Goal: Task Accomplishment & Management: Use online tool/utility

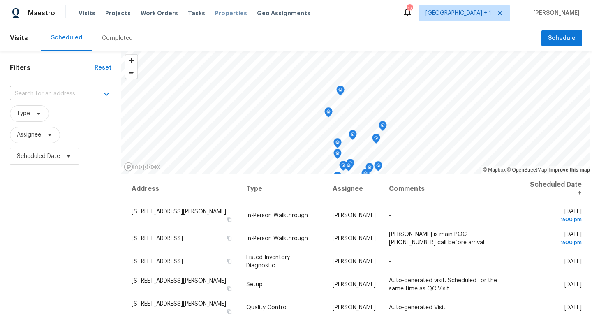
click at [224, 12] on span "Properties" at bounding box center [231, 13] width 32 height 8
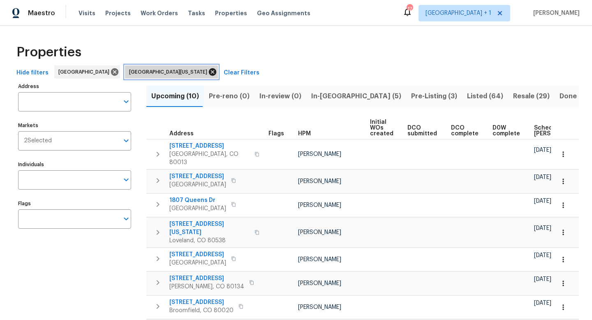
click at [208, 71] on icon at bounding box center [212, 71] width 9 height 9
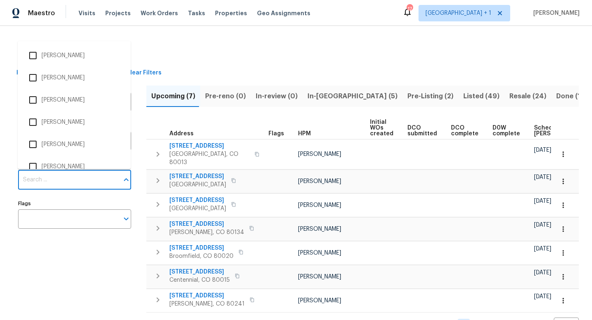
click at [51, 182] on input "Individuals" at bounding box center [68, 179] width 101 height 19
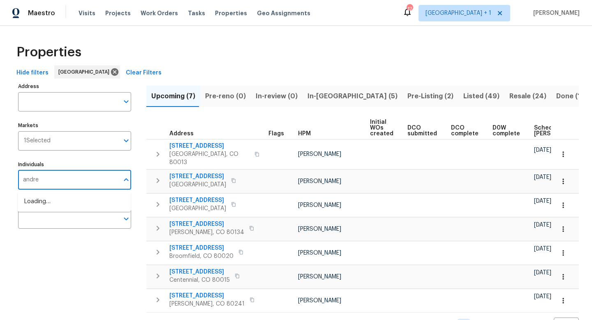
type input "andrew"
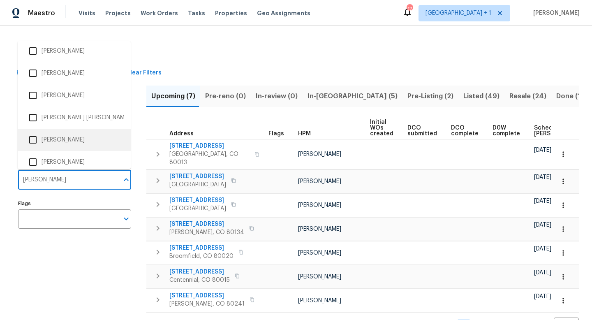
scroll to position [94, 0]
click at [32, 139] on input "checkbox" at bounding box center [32, 138] width 17 height 17
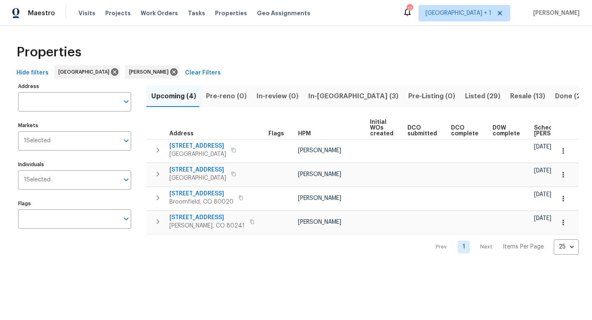
click at [510, 95] on span "Resale (13)" at bounding box center [527, 96] width 35 height 12
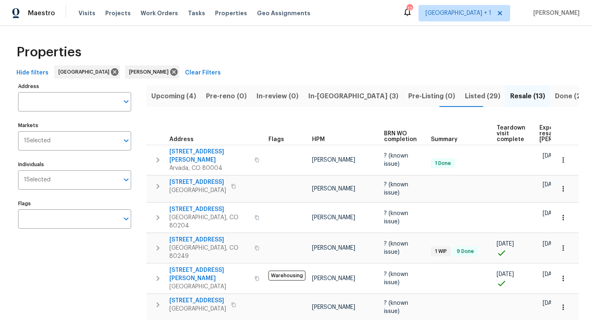
click at [465, 94] on span "Listed (29)" at bounding box center [482, 96] width 35 height 12
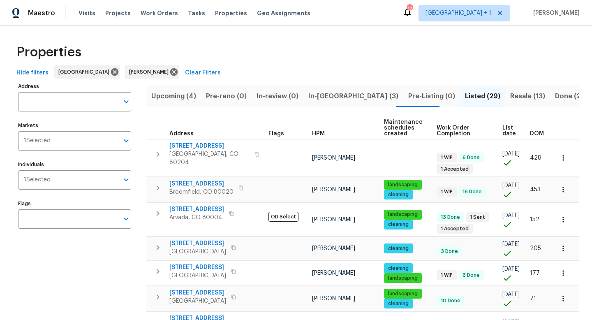
click at [182, 95] on span "Upcoming (4)" at bounding box center [173, 96] width 45 height 12
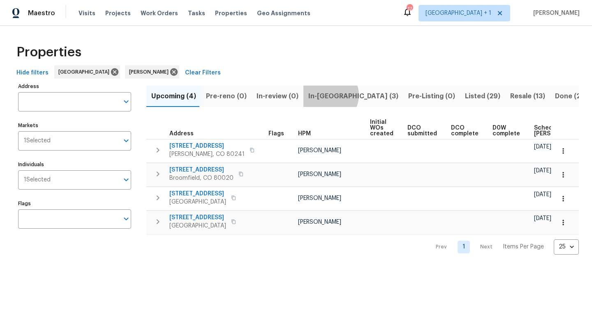
click at [324, 95] on span "In-reno (3)" at bounding box center [353, 96] width 90 height 12
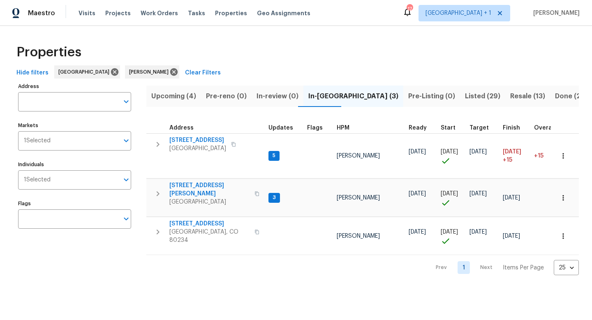
click at [465, 96] on span "Listed (29)" at bounding box center [482, 96] width 35 height 12
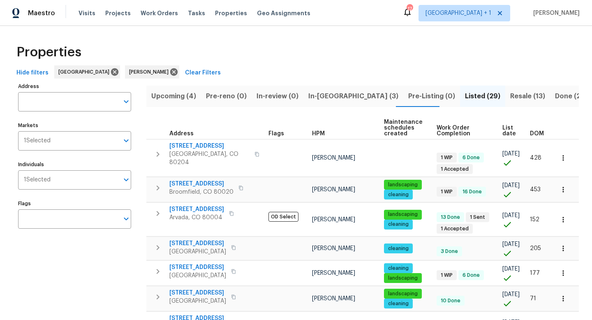
click at [510, 92] on span "Resale (13)" at bounding box center [527, 96] width 35 height 12
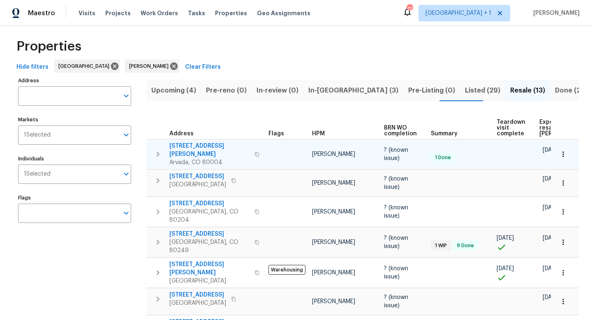
scroll to position [4, 0]
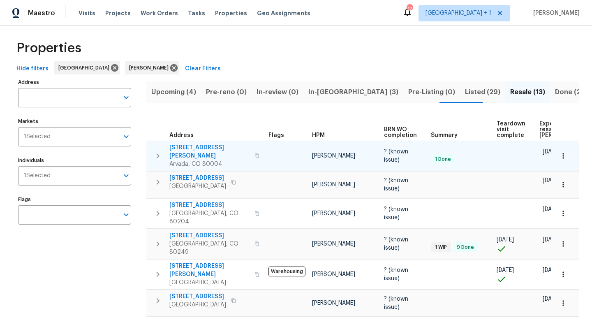
click at [563, 152] on icon "button" at bounding box center [563, 156] width 8 height 8
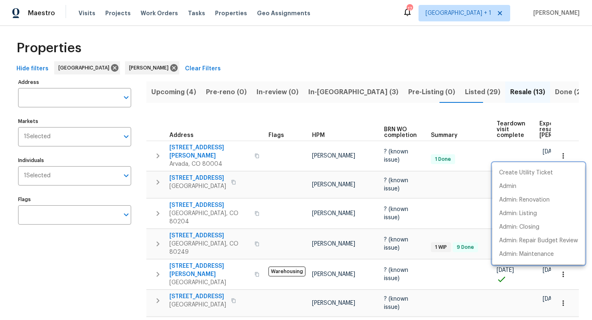
click at [565, 124] on div at bounding box center [296, 160] width 592 height 320
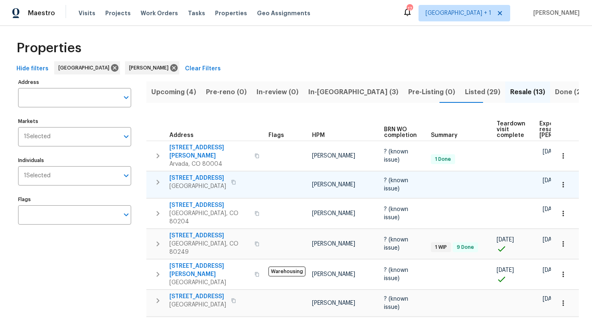
click at [206, 174] on span "6852 S Dover Way" at bounding box center [197, 178] width 57 height 8
click at [563, 182] on icon "button" at bounding box center [563, 184] width 8 height 8
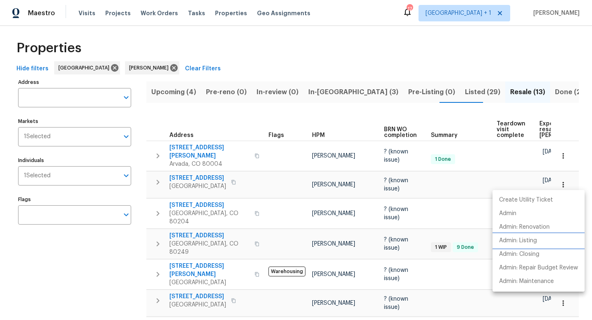
click at [524, 240] on p "Admin: Listing" at bounding box center [518, 240] width 38 height 9
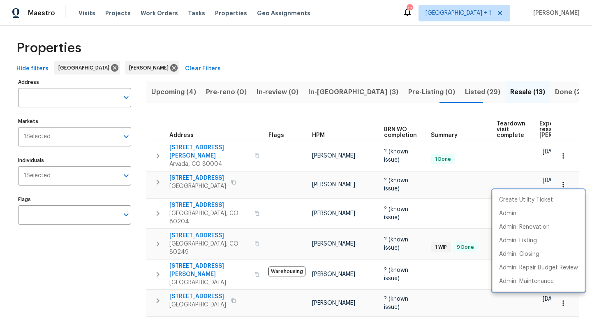
click at [211, 175] on div at bounding box center [296, 160] width 592 height 320
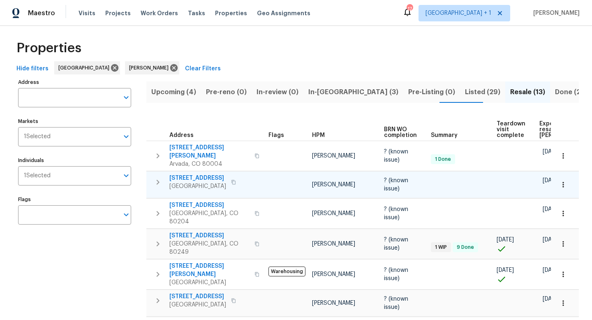
click at [213, 174] on span "6852 S Dover Way" at bounding box center [197, 178] width 57 height 8
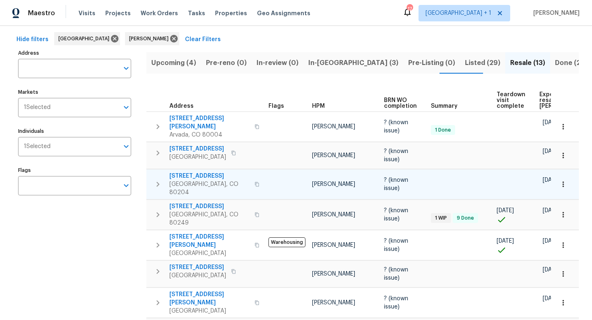
scroll to position [34, 0]
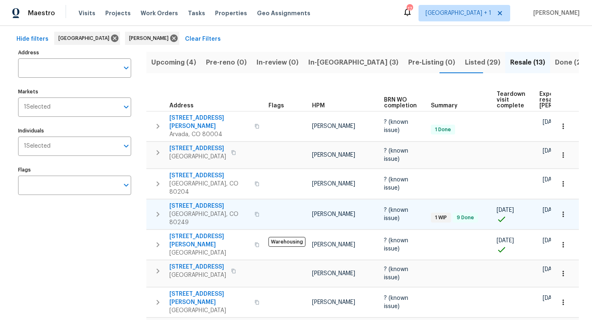
click at [189, 202] on span "4578 Malta St" at bounding box center [209, 206] width 80 height 8
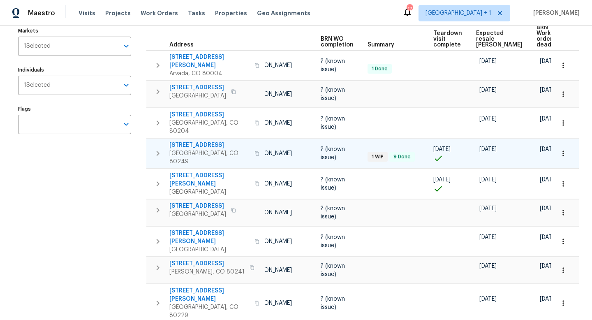
scroll to position [106, 0]
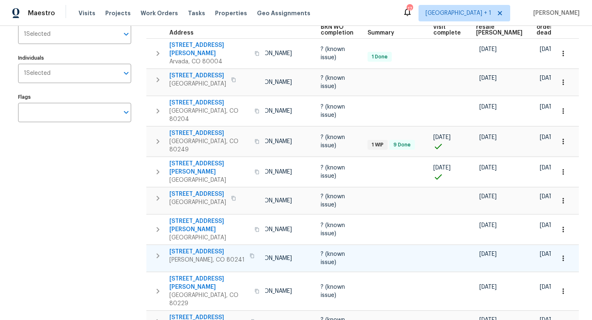
click at [210, 247] on span "12550 Eastlake Dr" at bounding box center [206, 251] width 75 height 8
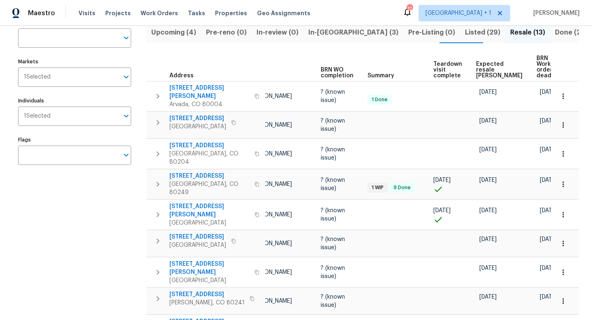
scroll to position [63, 0]
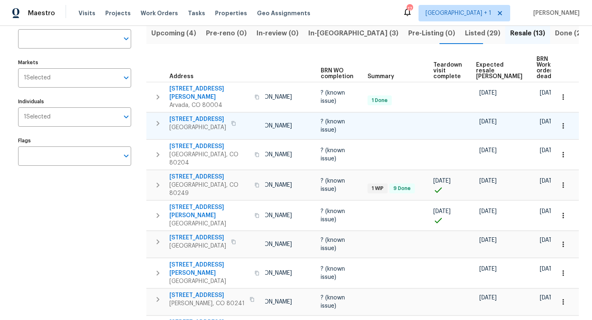
click at [231, 121] on icon "button" at bounding box center [233, 123] width 5 height 5
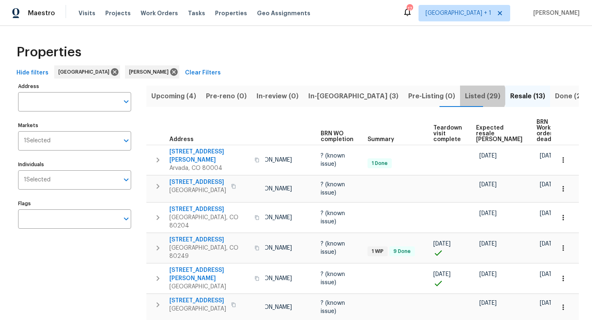
click at [465, 96] on span "Listed (29)" at bounding box center [482, 96] width 35 height 12
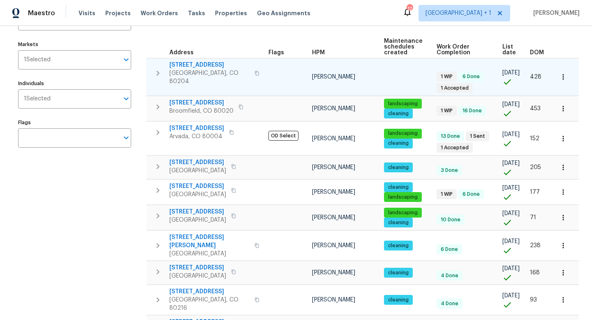
scroll to position [83, 0]
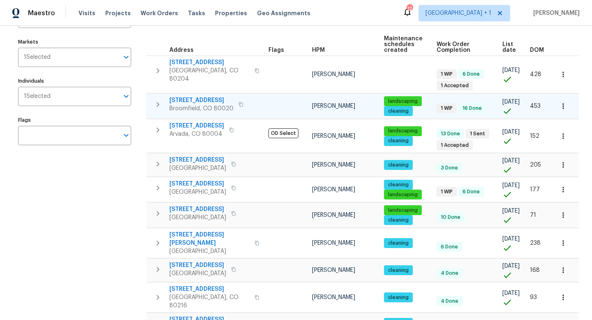
click at [203, 96] on span "123 Emerald St" at bounding box center [201, 100] width 64 height 8
click at [562, 102] on icon "button" at bounding box center [563, 106] width 8 height 8
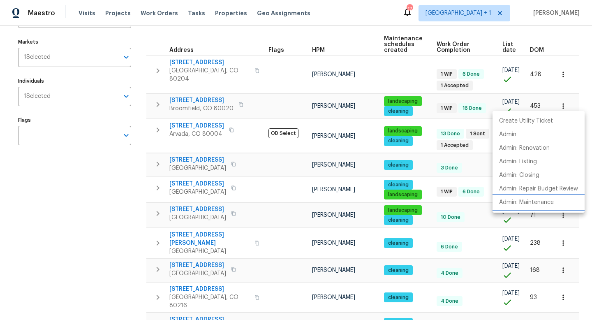
click at [525, 202] on p "Admin: Maintenance" at bounding box center [526, 202] width 55 height 9
click at [190, 122] on div at bounding box center [296, 160] width 592 height 320
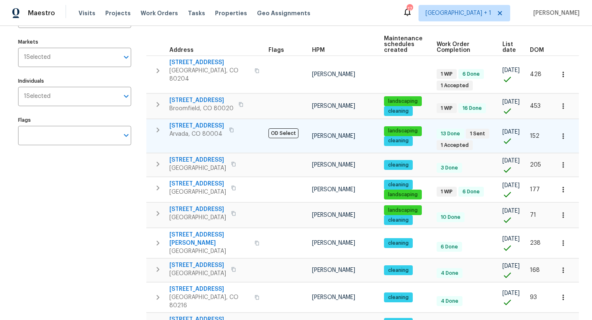
click at [561, 132] on icon "button" at bounding box center [563, 136] width 8 height 8
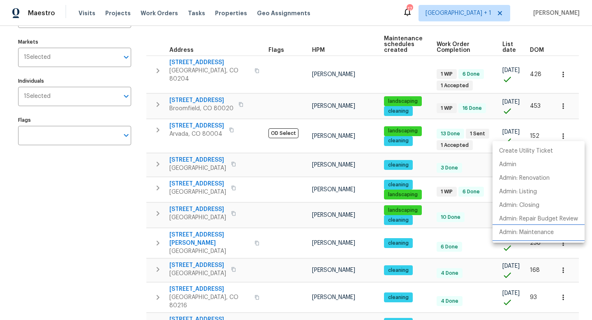
click at [531, 235] on p "Admin: Maintenance" at bounding box center [526, 232] width 55 height 9
click at [198, 121] on div at bounding box center [296, 160] width 592 height 320
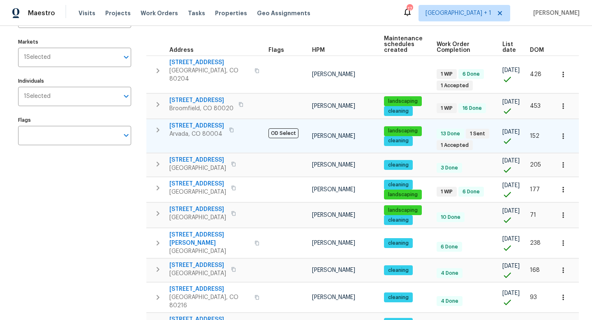
click at [193, 122] on span "6616 Zang Cir" at bounding box center [196, 126] width 55 height 8
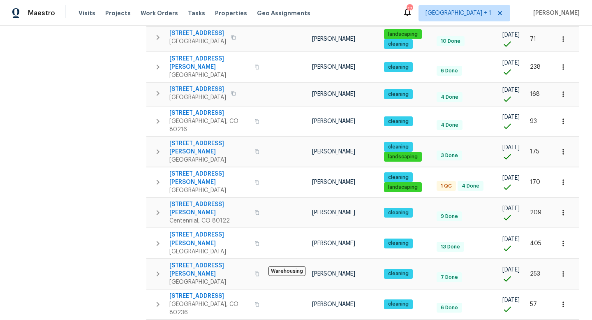
scroll to position [260, 0]
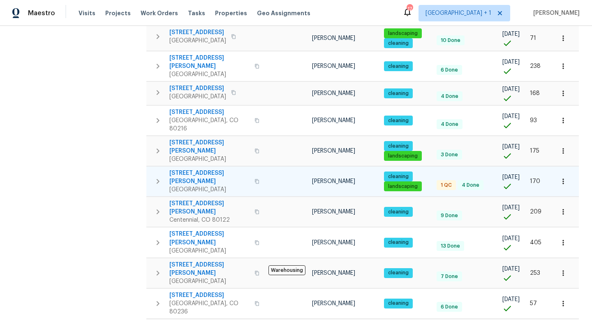
click at [214, 169] on span "2900 S Downing St" at bounding box center [209, 177] width 80 height 16
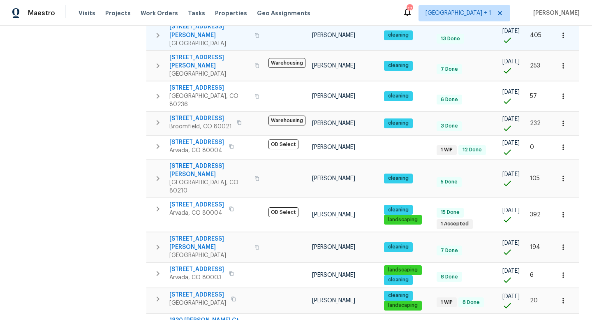
scroll to position [468, 0]
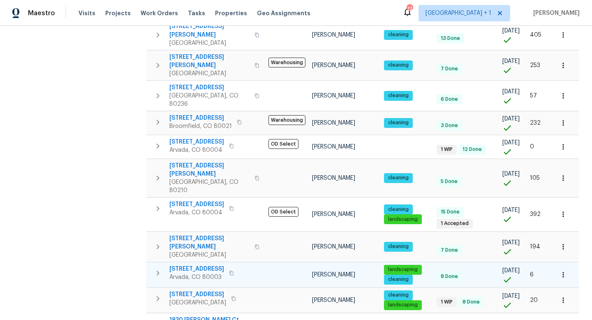
click at [205, 265] on span "5680 W 71st Ave" at bounding box center [196, 269] width 55 height 8
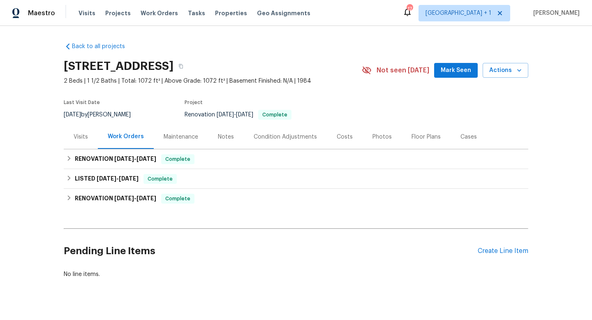
click at [378, 136] on div "Photos" at bounding box center [381, 137] width 19 height 8
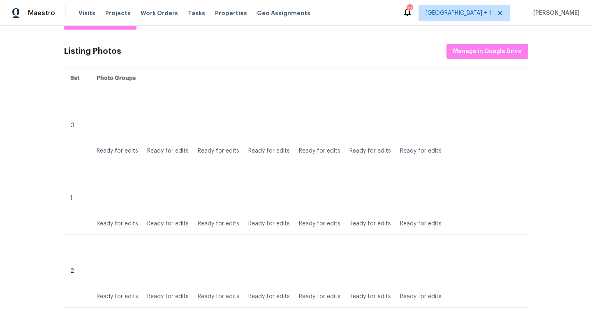
scroll to position [144, 0]
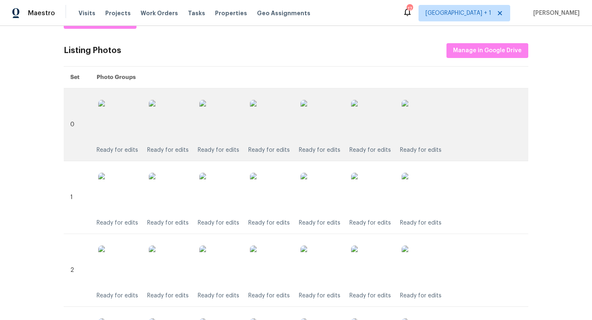
click at [223, 118] on img at bounding box center [219, 120] width 41 height 41
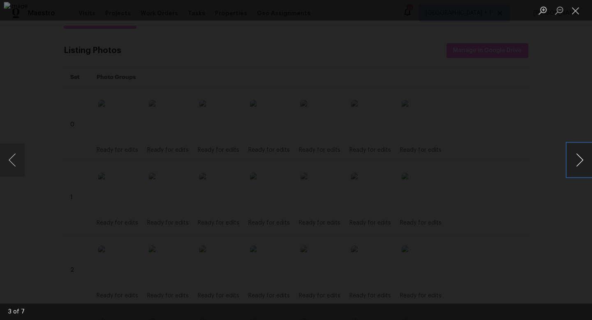
click at [580, 156] on button "Next image" at bounding box center [579, 159] width 25 height 33
click at [578, 13] on button "Close lightbox" at bounding box center [575, 10] width 16 height 14
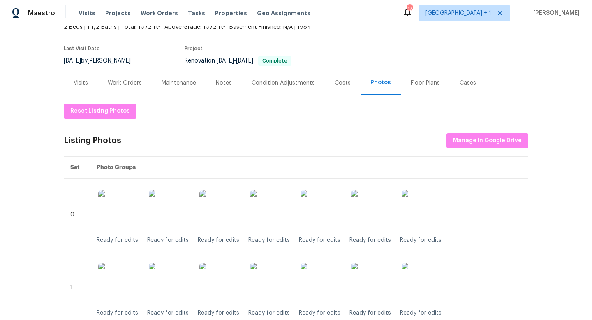
scroll to position [0, 0]
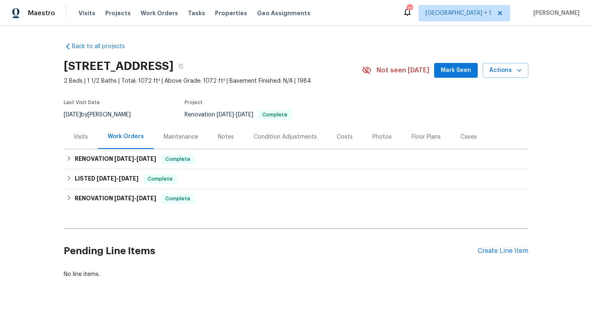
click at [377, 134] on div "Photos" at bounding box center [381, 137] width 19 height 8
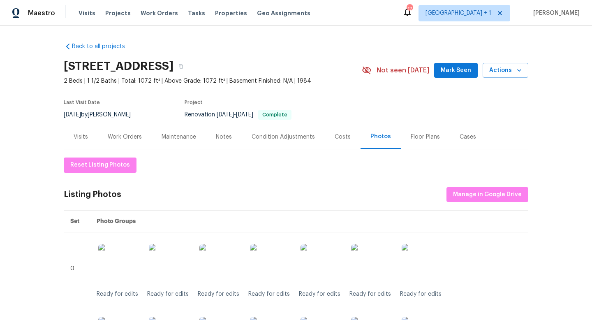
click at [129, 135] on div "Work Orders" at bounding box center [125, 137] width 34 height 8
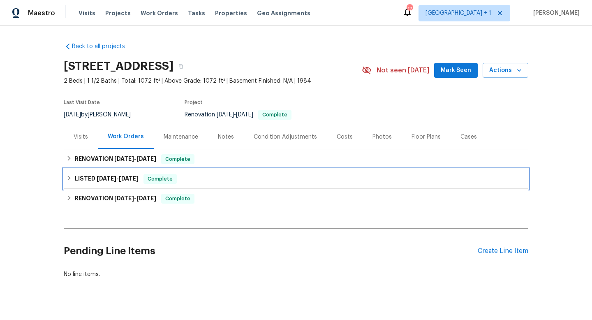
click at [69, 177] on icon at bounding box center [69, 177] width 3 height 5
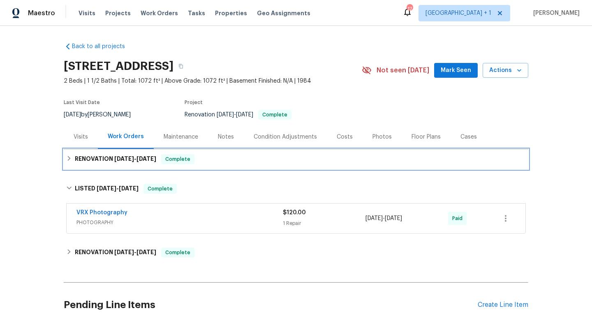
click at [69, 157] on icon at bounding box center [69, 158] width 3 height 5
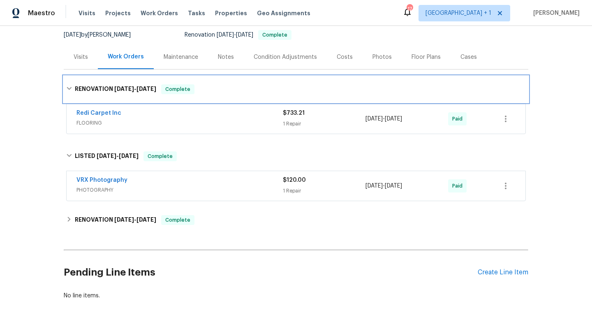
scroll to position [80, 0]
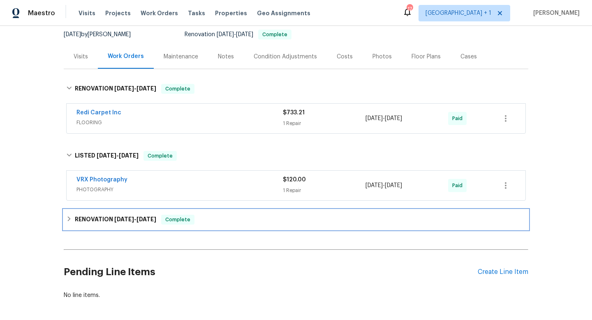
click at [68, 219] on icon at bounding box center [69, 219] width 6 height 6
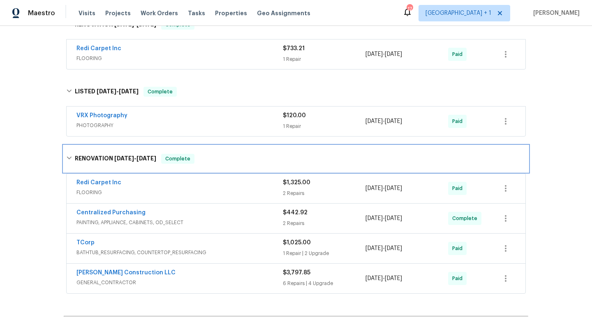
scroll to position [162, 0]
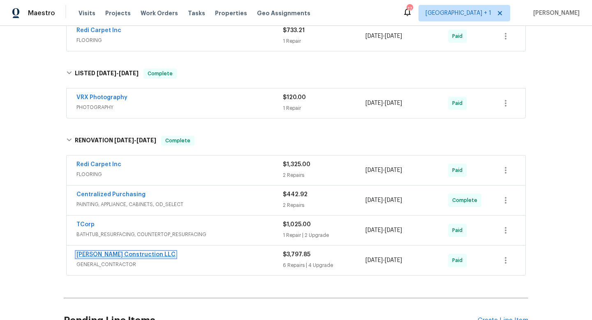
click at [123, 254] on link "[PERSON_NAME] Construction LLC" at bounding box center [125, 254] width 99 height 6
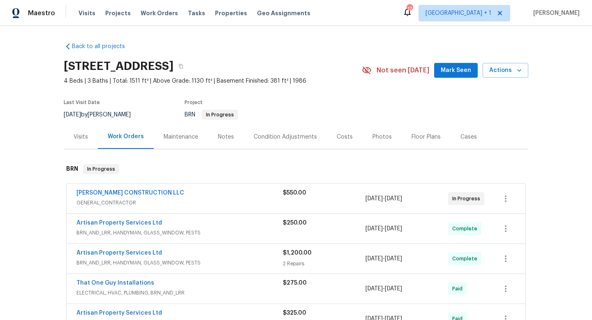
click at [377, 138] on div "Photos" at bounding box center [381, 137] width 19 height 8
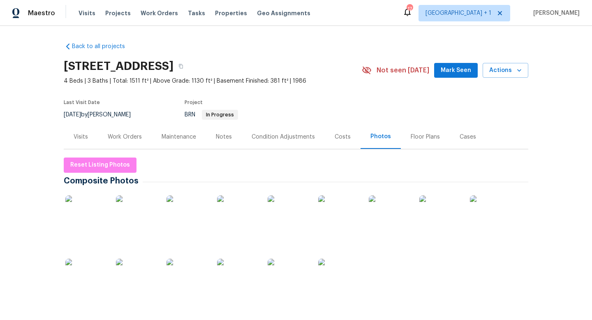
click at [83, 215] on img at bounding box center [85, 215] width 41 height 41
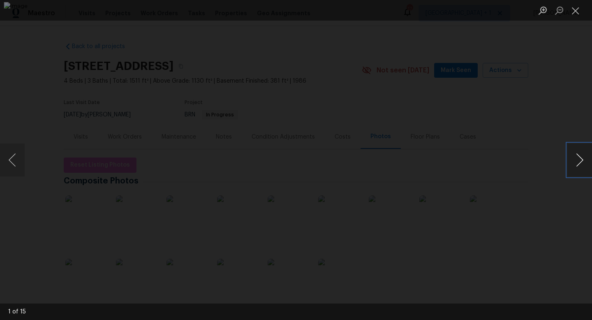
click at [579, 160] on button "Next image" at bounding box center [579, 159] width 25 height 33
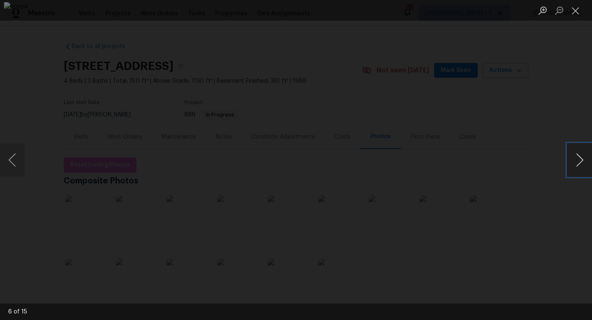
click at [579, 160] on button "Next image" at bounding box center [579, 159] width 25 height 33
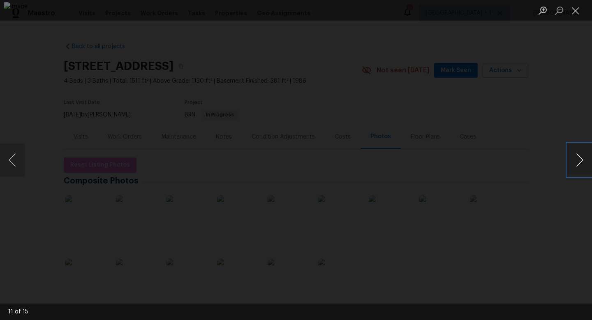
click at [579, 160] on button "Next image" at bounding box center [579, 159] width 25 height 33
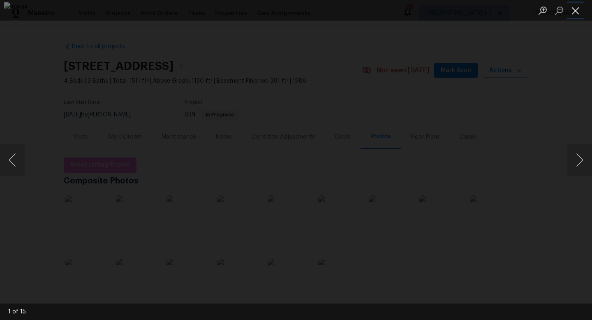
click at [577, 9] on button "Close lightbox" at bounding box center [575, 10] width 16 height 14
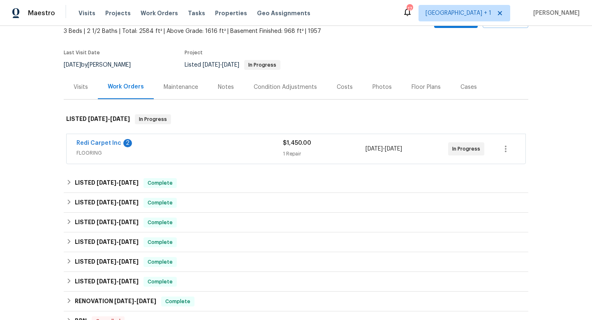
scroll to position [53, 0]
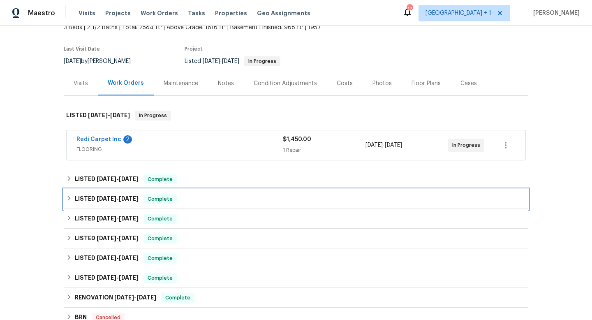
click at [70, 199] on icon at bounding box center [69, 198] width 6 height 6
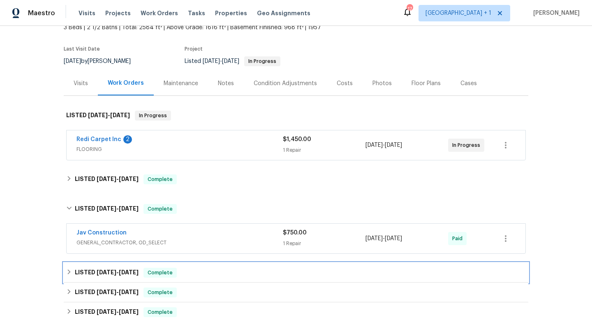
click at [69, 270] on icon at bounding box center [69, 271] width 3 height 5
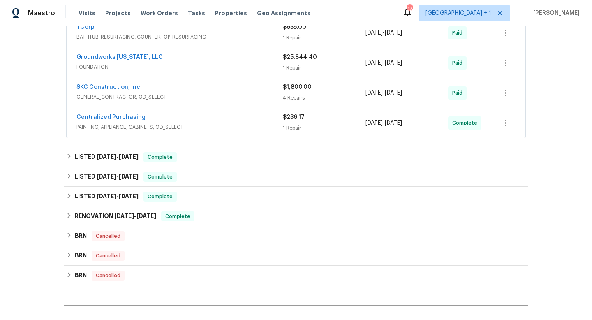
scroll to position [0, 0]
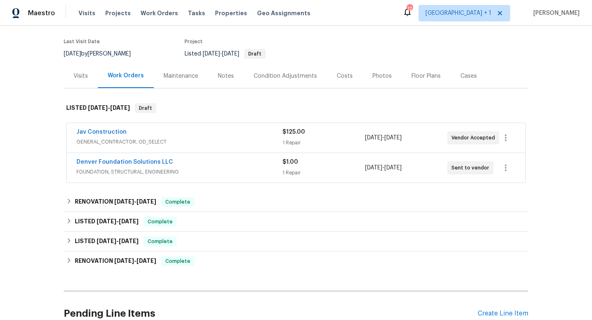
scroll to position [70, 0]
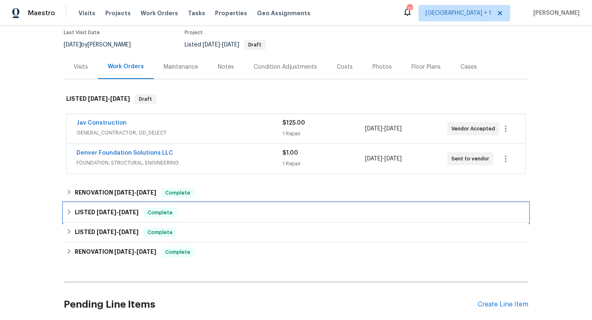
click at [69, 212] on icon at bounding box center [69, 211] width 3 height 5
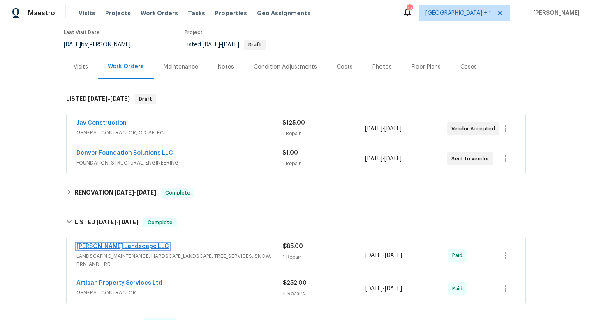
click at [111, 244] on link "[PERSON_NAME] Landscape LLC" at bounding box center [122, 246] width 92 height 6
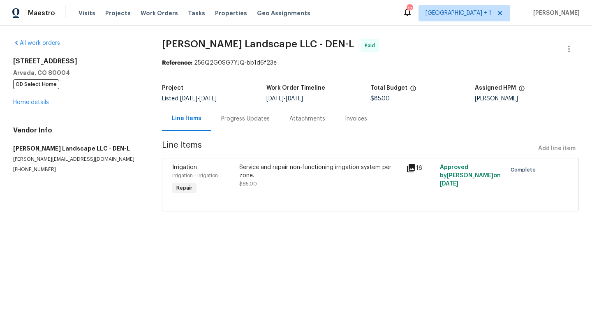
click at [410, 167] on icon at bounding box center [411, 168] width 8 height 8
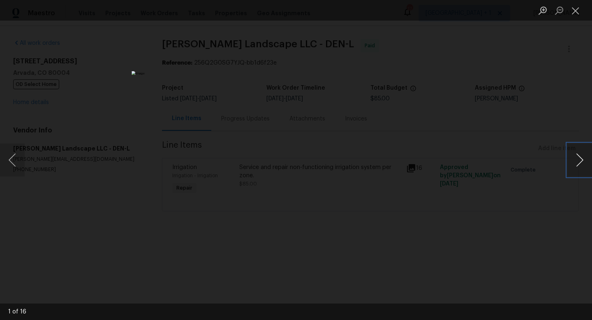
click at [578, 159] on button "Next image" at bounding box center [579, 159] width 25 height 33
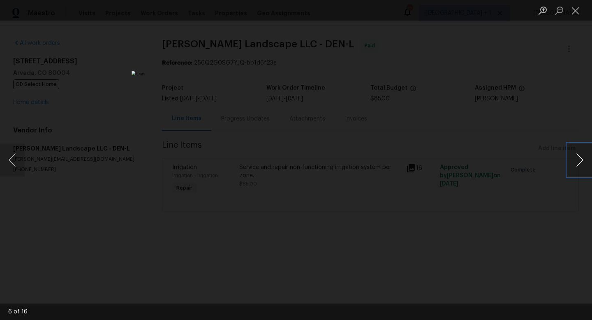
click at [578, 159] on button "Next image" at bounding box center [579, 159] width 25 height 33
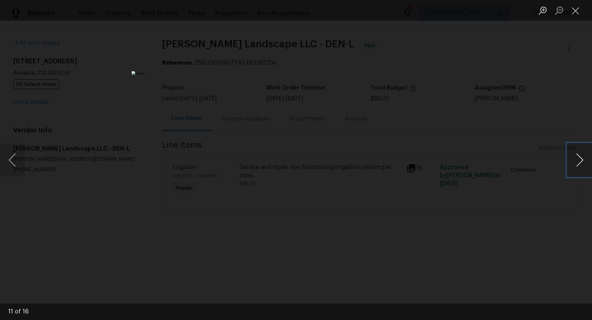
click at [578, 159] on button "Next image" at bounding box center [579, 159] width 25 height 33
click at [576, 12] on button "Close lightbox" at bounding box center [575, 10] width 16 height 14
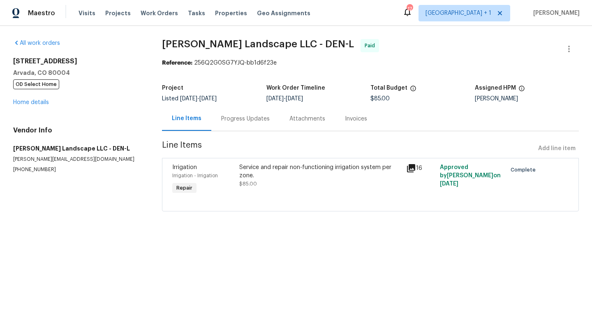
click at [251, 121] on div "Progress Updates" at bounding box center [245, 119] width 48 height 8
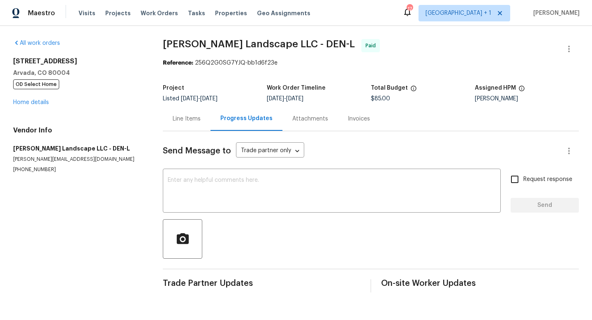
click at [194, 120] on div "Line Items" at bounding box center [187, 119] width 28 height 8
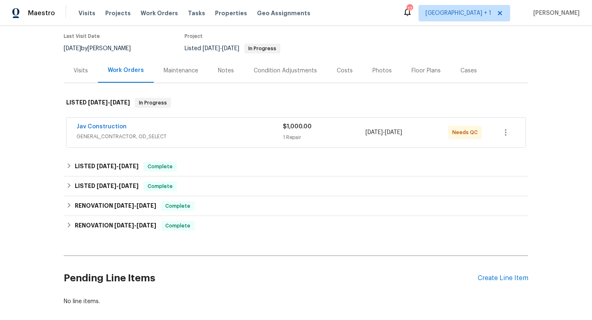
scroll to position [68, 0]
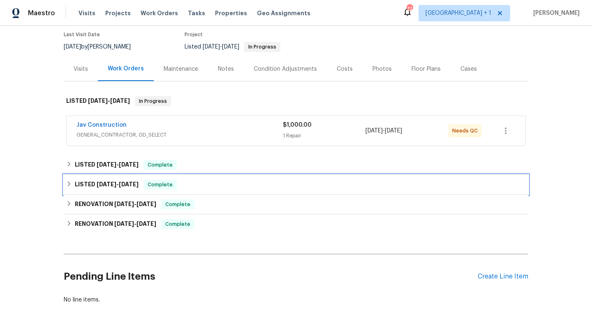
click at [71, 184] on icon at bounding box center [69, 184] width 6 height 6
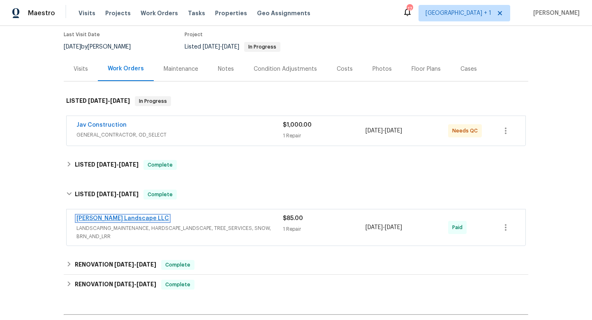
click at [111, 220] on link "[PERSON_NAME] Landscape LLC" at bounding box center [122, 218] width 92 height 6
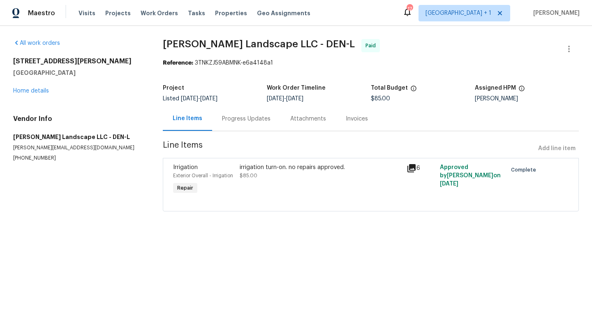
click at [410, 167] on icon at bounding box center [411, 168] width 8 height 8
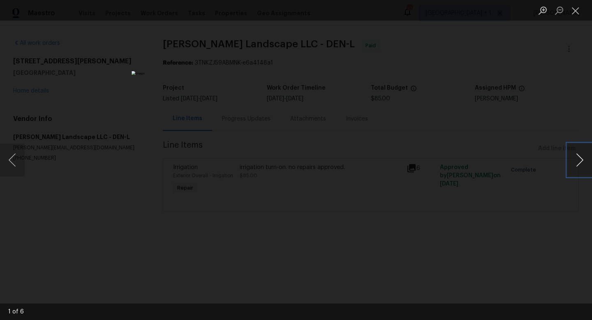
click at [581, 161] on button "Next image" at bounding box center [579, 159] width 25 height 33
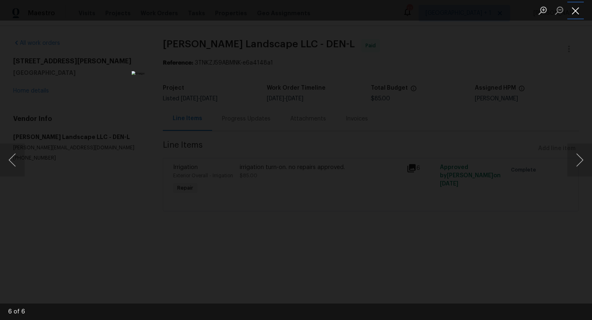
click at [577, 12] on button "Close lightbox" at bounding box center [575, 10] width 16 height 14
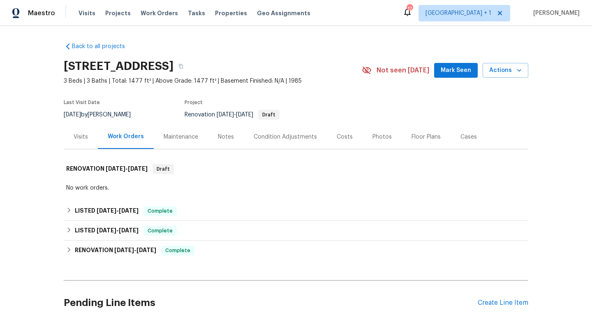
click at [377, 138] on div "Photos" at bounding box center [381, 137] width 19 height 8
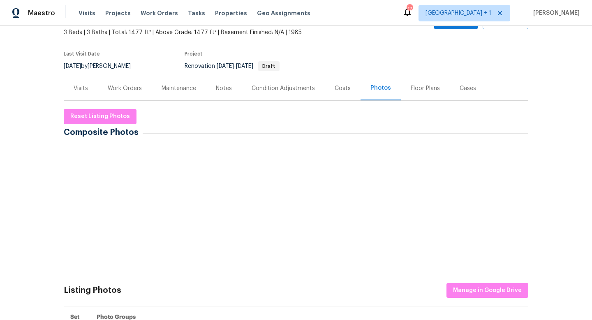
scroll to position [49, 0]
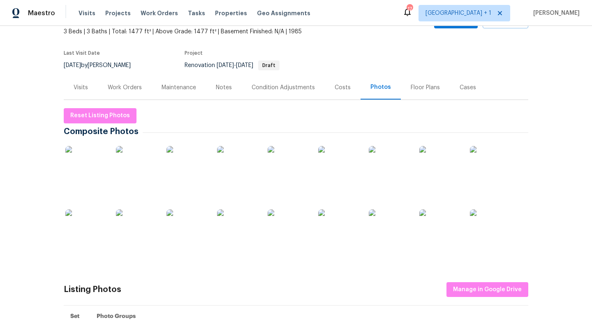
click at [99, 164] on img at bounding box center [85, 166] width 41 height 41
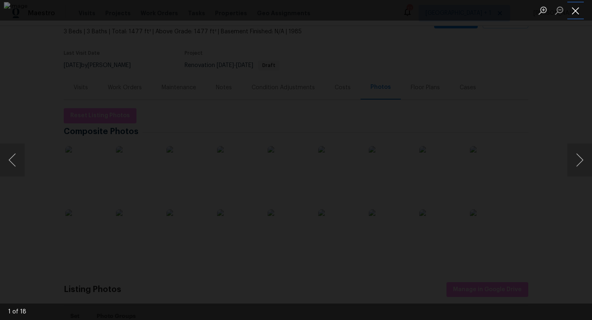
click at [574, 12] on button "Close lightbox" at bounding box center [575, 10] width 16 height 14
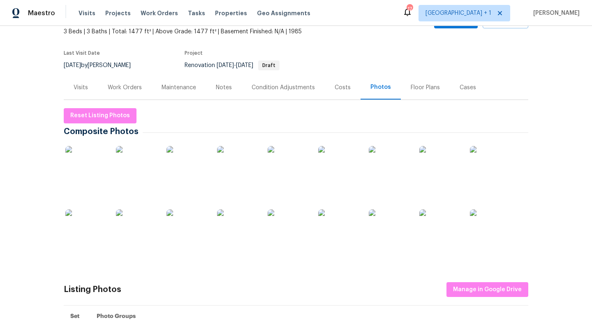
click at [225, 87] on div "Notes" at bounding box center [224, 87] width 16 height 8
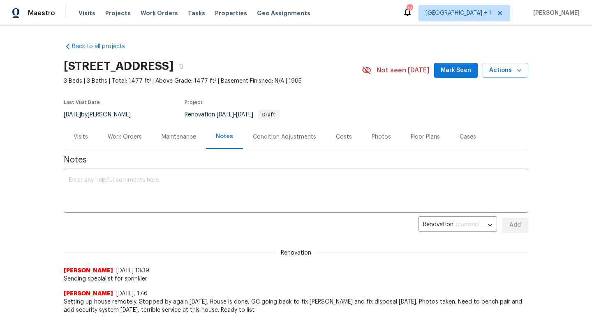
click at [123, 136] on div "Work Orders" at bounding box center [125, 137] width 34 height 8
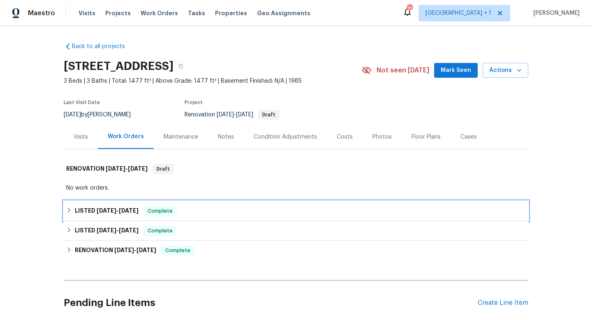
click at [68, 210] on icon at bounding box center [69, 210] width 6 height 6
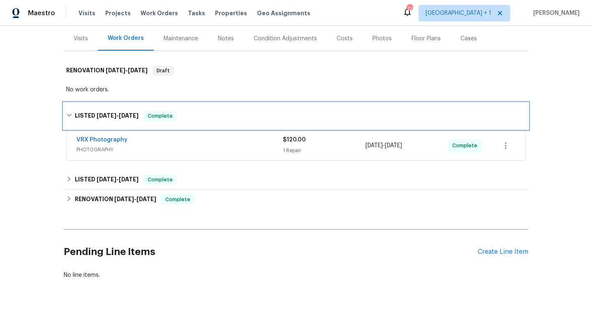
scroll to position [113, 0]
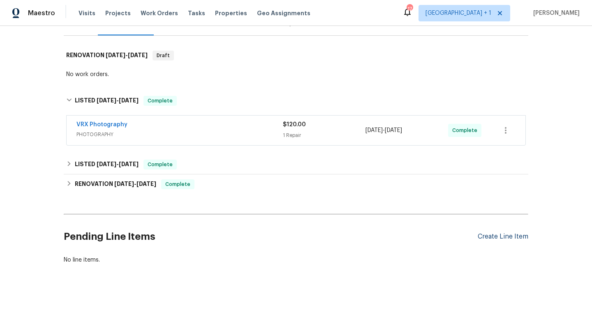
click at [505, 235] on div "Create Line Item" at bounding box center [502, 237] width 51 height 8
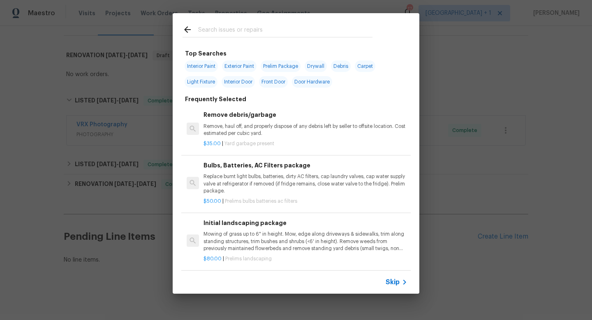
click at [393, 282] on span "Skip" at bounding box center [392, 282] width 14 height 8
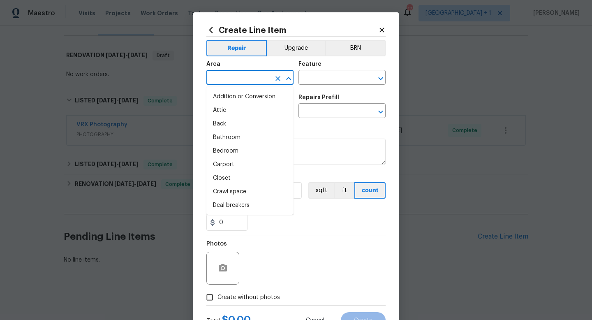
click at [240, 76] on input "text" at bounding box center [238, 78] width 64 height 13
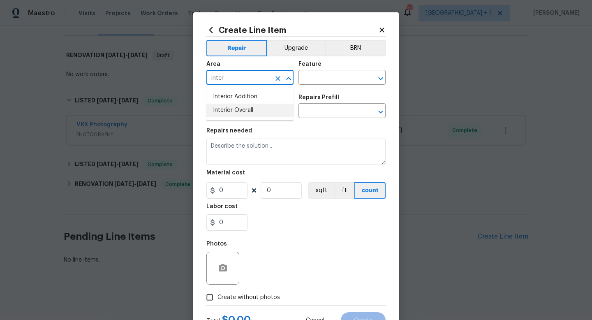
click at [236, 111] on li "Interior Overall" at bounding box center [249, 111] width 87 height 14
type input "Interior Overall"
click at [336, 74] on input "text" at bounding box center [330, 78] width 64 height 13
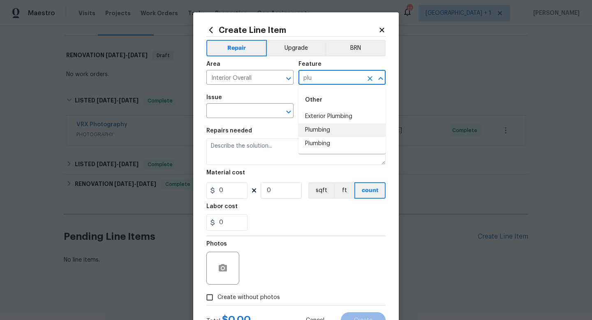
click at [322, 131] on li "Plumbing" at bounding box center [341, 130] width 87 height 14
type input "Plumbing"
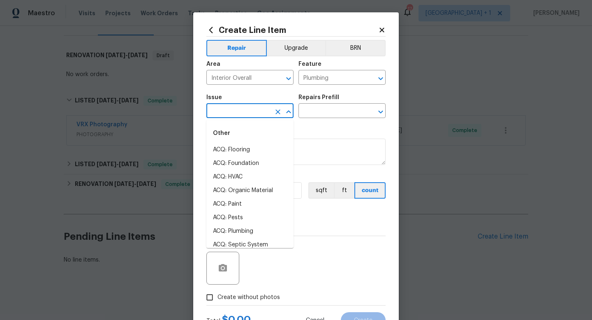
click at [257, 113] on input "text" at bounding box center [238, 111] width 64 height 13
type input "i"
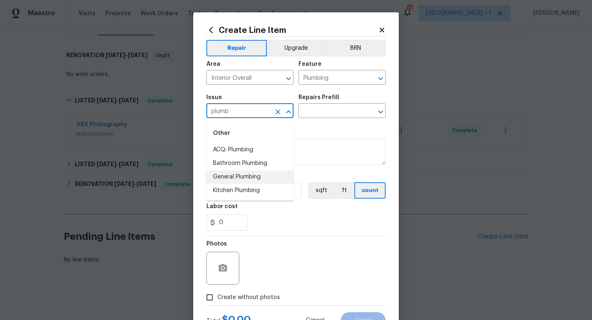
click at [240, 177] on li "General Plumbing" at bounding box center [249, 177] width 87 height 14
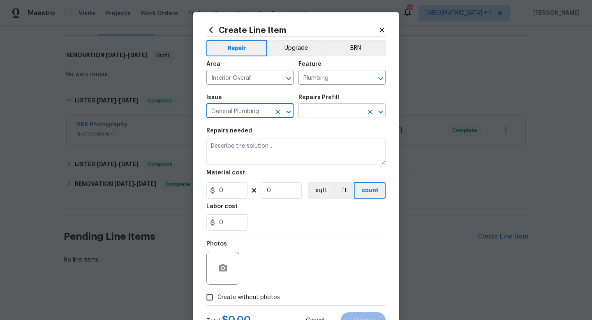
type input "General Plumbing"
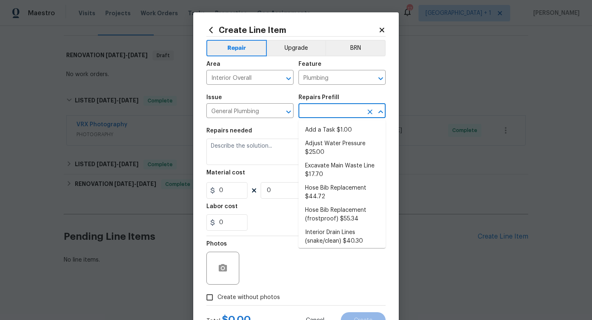
click at [323, 114] on input "text" at bounding box center [330, 111] width 64 height 13
click at [322, 130] on li "Add a Task $1.00" at bounding box center [341, 130] width 87 height 14
type input "Add a Task $1.00"
type textarea "HPM to detail"
type input "1"
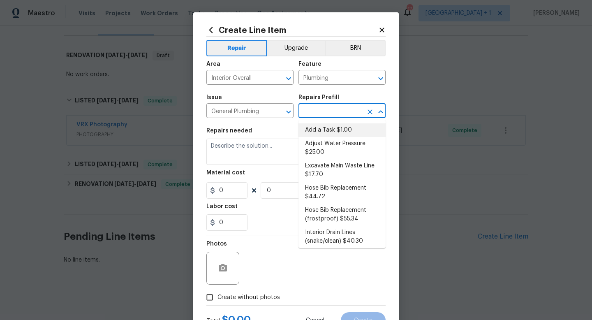
type input "1"
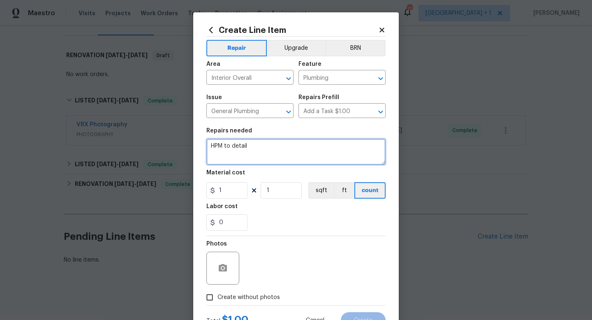
click at [249, 150] on textarea "HPM to detail" at bounding box center [295, 151] width 179 height 26
type textarea "Hi [PERSON_NAME], the sprinkler line needs a separate valve added (this is the …"
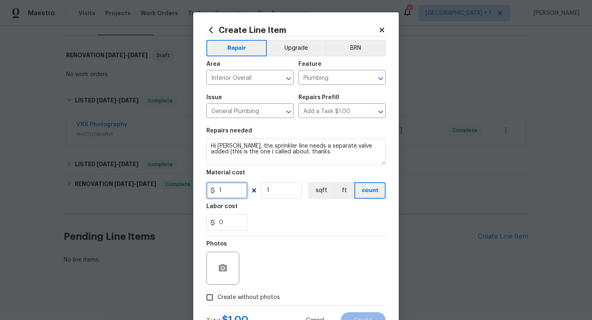
click at [226, 195] on input "1" at bounding box center [226, 190] width 41 height 16
type input "250"
click at [246, 250] on div "Photos" at bounding box center [295, 262] width 179 height 53
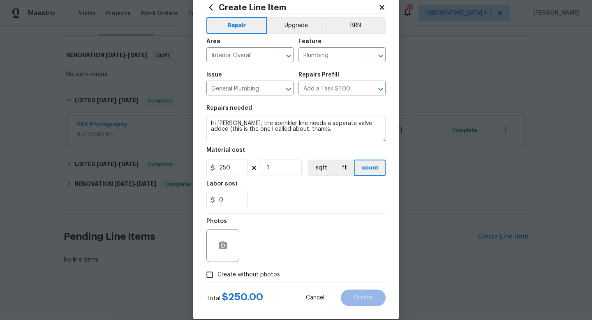
scroll to position [30, 0]
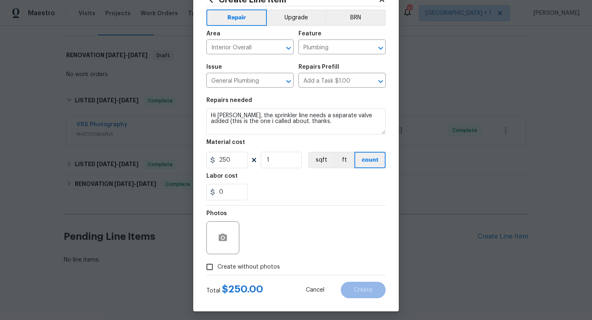
click at [226, 267] on span "Create without photos" at bounding box center [248, 267] width 62 height 9
click at [217, 267] on input "Create without photos" at bounding box center [210, 267] width 16 height 16
checkbox input "true"
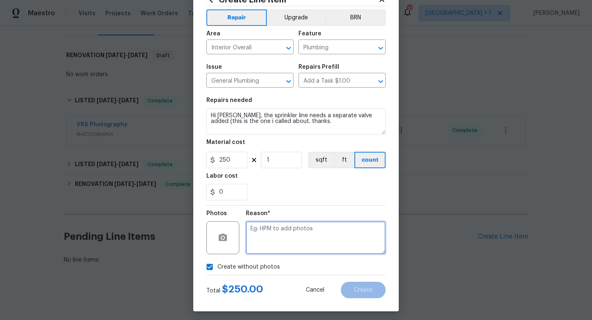
click at [278, 247] on textarea at bounding box center [316, 237] width 140 height 33
type textarea "to add"
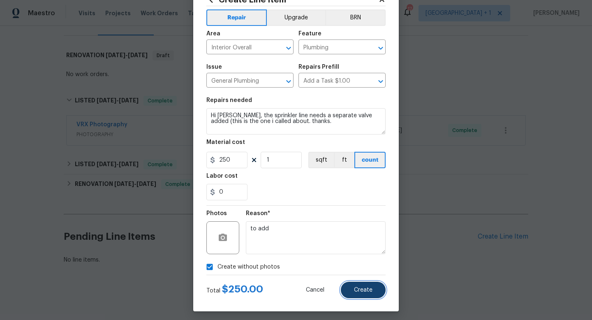
click at [362, 293] on button "Create" at bounding box center [363, 289] width 45 height 16
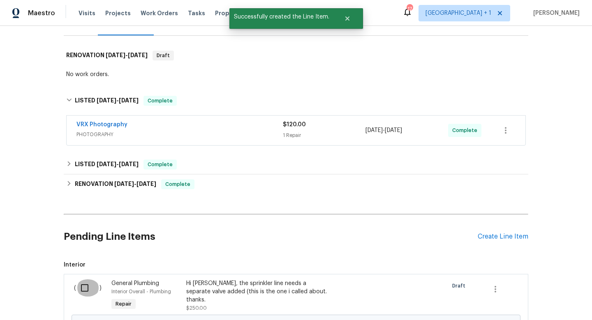
click at [88, 285] on input "checkbox" at bounding box center [87, 287] width 23 height 17
checkbox input "true"
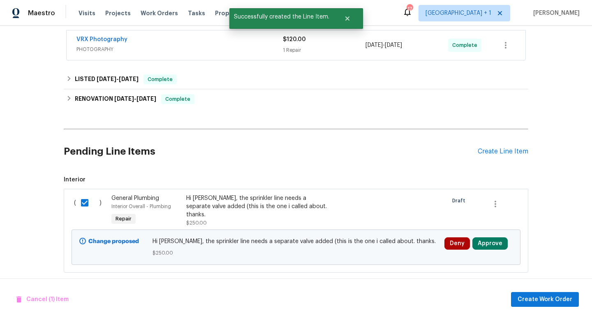
scroll to position [207, 0]
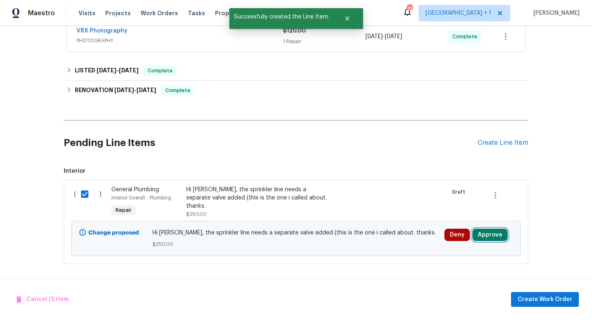
click at [495, 234] on button "Approve" at bounding box center [489, 234] width 35 height 12
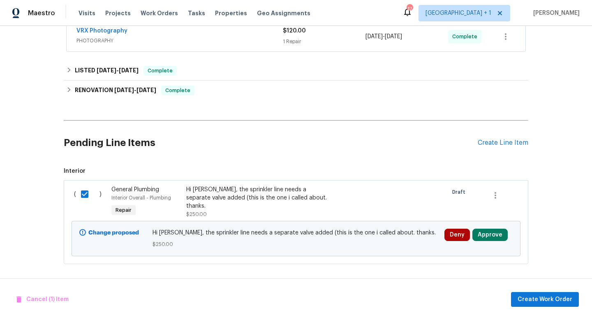
click at [550, 193] on div "Back to all projects [STREET_ADDRESS] 3 Beds | 3 Baths | Total: 1477 ft² | Abov…" at bounding box center [296, 173] width 592 height 294
click at [541, 299] on span "Create Work Order" at bounding box center [544, 299] width 55 height 10
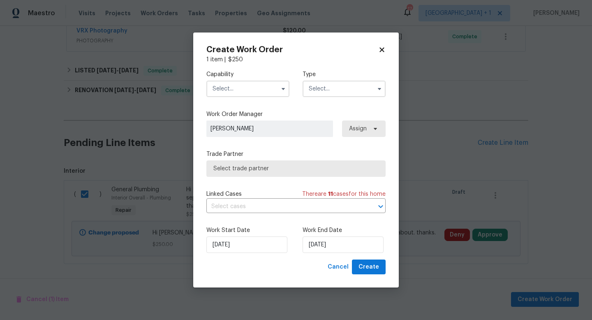
click at [267, 92] on input "text" at bounding box center [247, 89] width 83 height 16
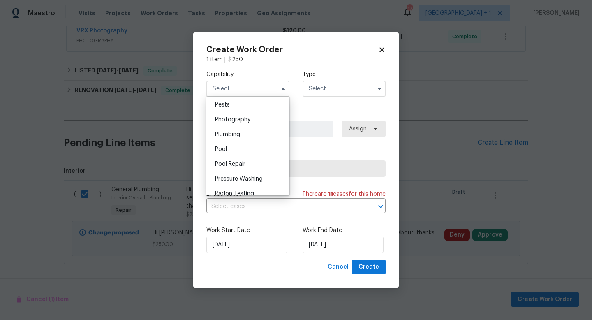
scroll to position [706, 0]
click at [232, 135] on span "Plumbing" at bounding box center [227, 135] width 25 height 6
type input "Plumbing"
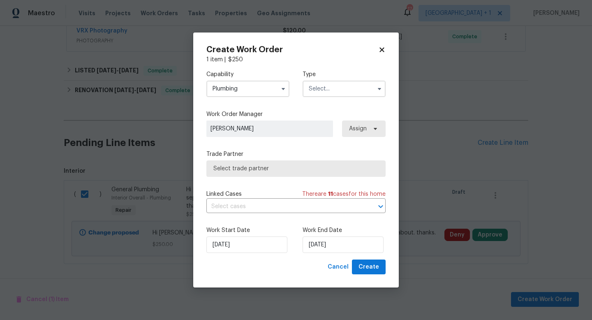
click at [339, 87] on input "text" at bounding box center [343, 89] width 83 height 16
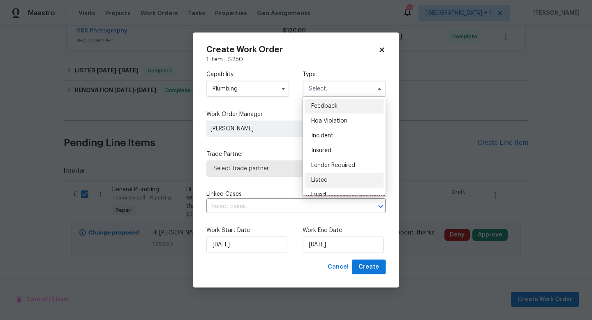
click at [325, 180] on span "Listed" at bounding box center [319, 180] width 16 height 6
type input "Listed"
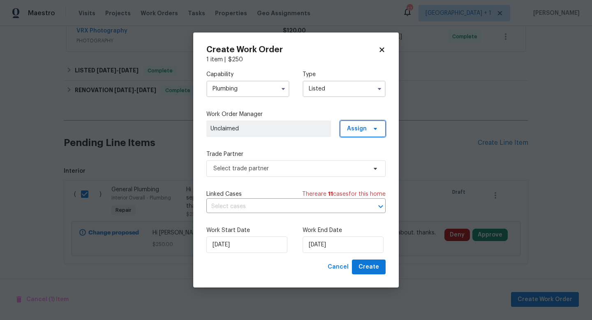
click at [369, 126] on span at bounding box center [373, 128] width 9 height 7
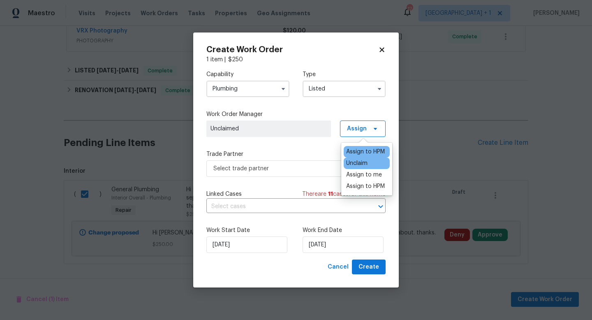
click at [363, 149] on div "Assign to HPM" at bounding box center [365, 152] width 39 height 8
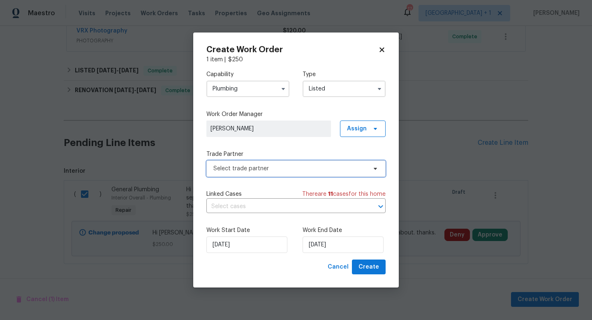
click at [321, 169] on span "Select trade partner" at bounding box center [289, 168] width 153 height 8
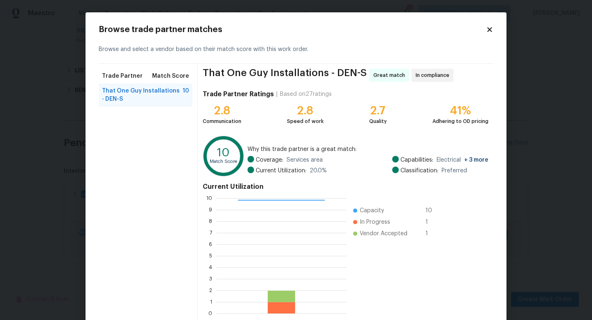
scroll to position [43, 0]
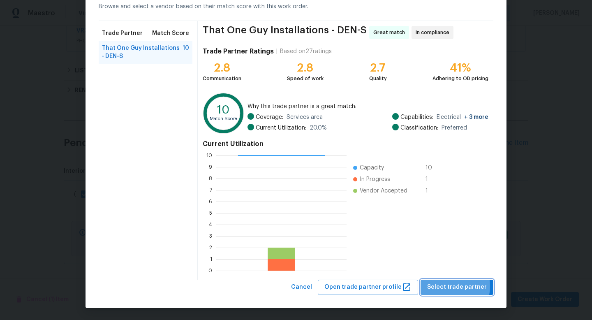
click at [448, 286] on span "Select trade partner" at bounding box center [457, 287] width 60 height 10
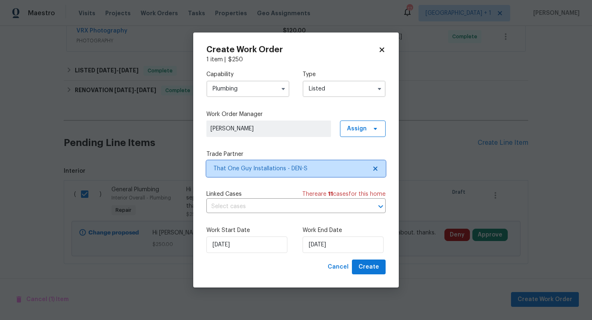
scroll to position [0, 0]
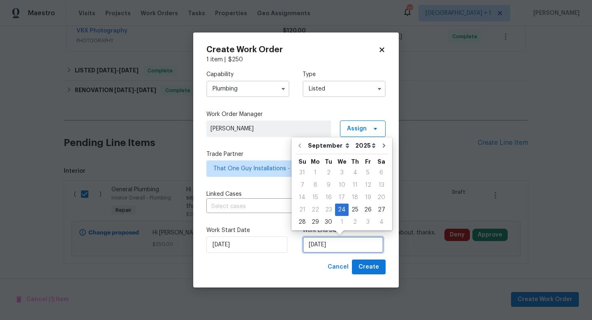
click at [355, 244] on input "[DATE]" at bounding box center [342, 244] width 81 height 16
click at [365, 211] on div "26" at bounding box center [367, 210] width 13 height 12
type input "[DATE]"
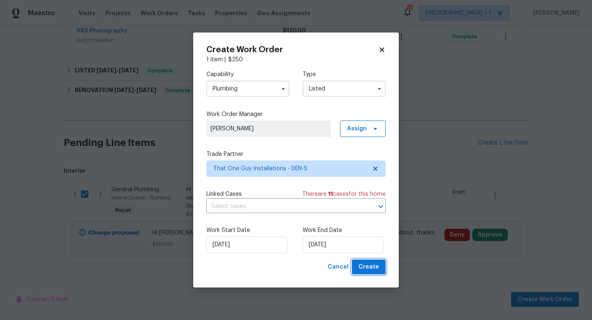
click at [367, 267] on span "Create" at bounding box center [368, 267] width 21 height 10
checkbox input "false"
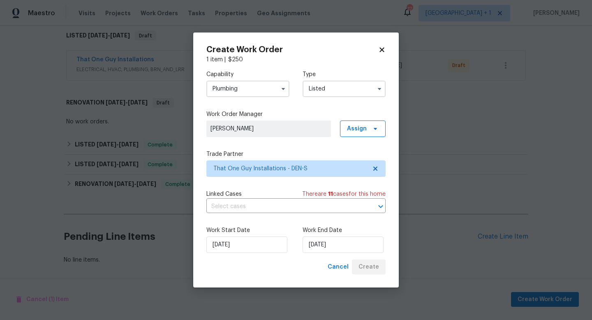
scroll to position [133, 0]
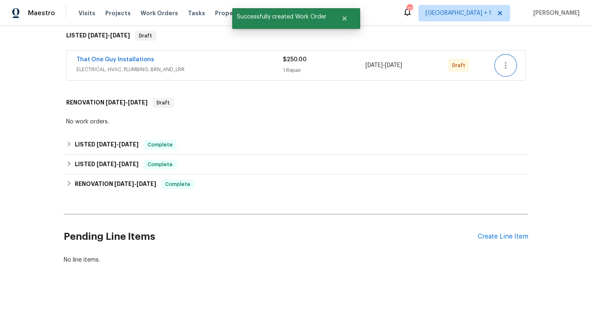
click at [505, 66] on icon "button" at bounding box center [506, 65] width 2 height 7
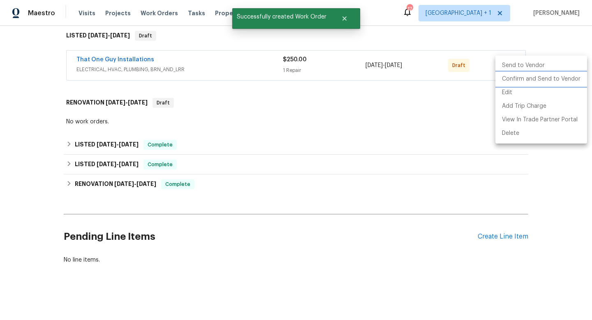
click at [510, 79] on li "Confirm and Send to Vendor" at bounding box center [541, 79] width 92 height 14
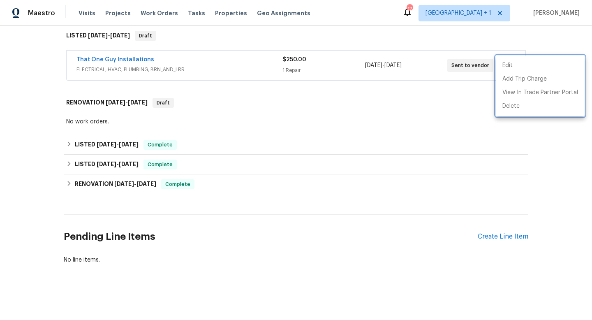
click at [393, 87] on div at bounding box center [296, 160] width 592 height 320
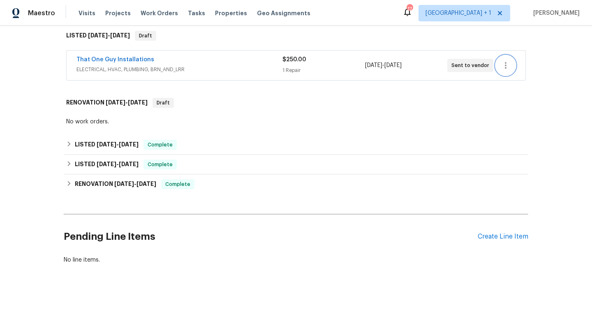
scroll to position [0, 0]
